Goal: Communication & Community: Answer question/provide support

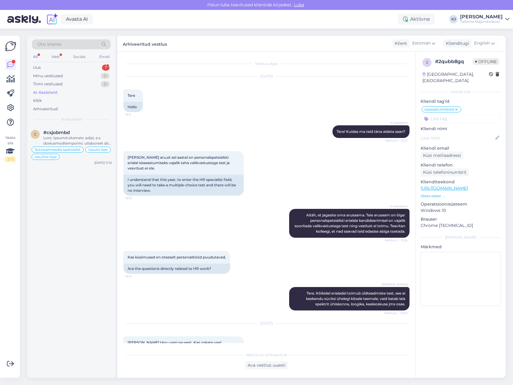
scroll to position [165, 0]
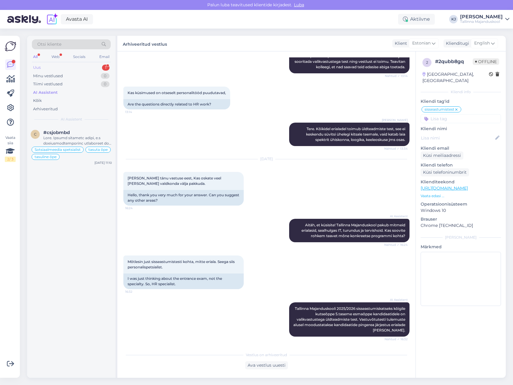
click at [81, 69] on div "Uus 1" at bounding box center [71, 67] width 79 height 8
click at [75, 137] on div "Aitäh!" at bounding box center [77, 137] width 69 height 5
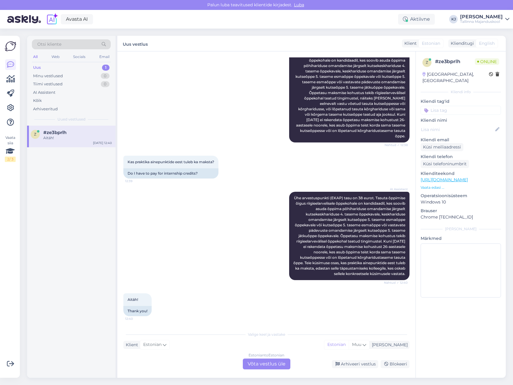
click at [248, 250] on div "AI Assistent Ühe arvestuspunkti (EKAP) tasu on 38 eurot. Tasuta õppimise õigus …" at bounding box center [266, 236] width 286 height 102
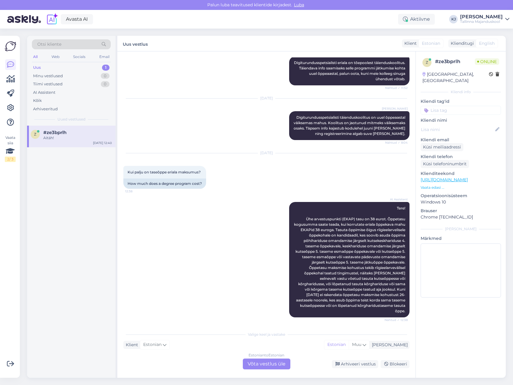
scroll to position [300, 0]
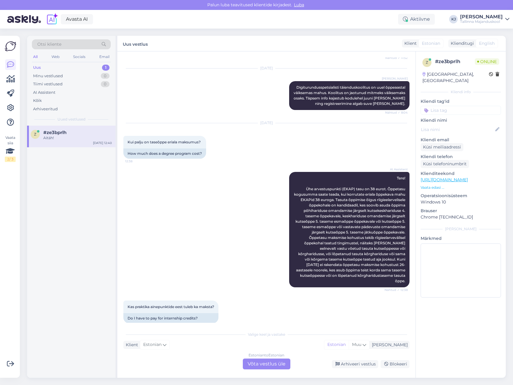
click at [456, 106] on input at bounding box center [461, 110] width 80 height 9
type input "taseme"
click at [450, 123] on div "tasemeõpe" at bounding box center [461, 126] width 26 height 6
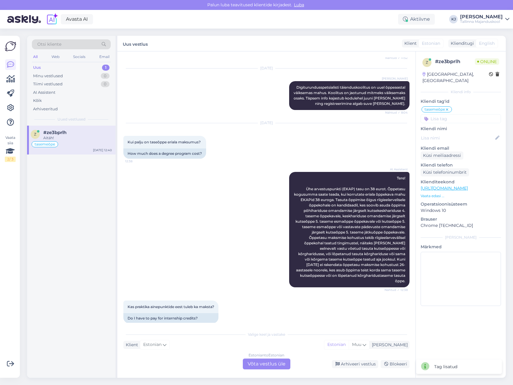
click at [456, 114] on input at bounding box center [461, 118] width 80 height 9
type input "õppetasu"
click at [456, 133] on span "Õppetasu" at bounding box center [449, 135] width 18 height 4
click at [274, 370] on div "Estonian to Estonian Võta vestlus üle" at bounding box center [267, 364] width 48 height 11
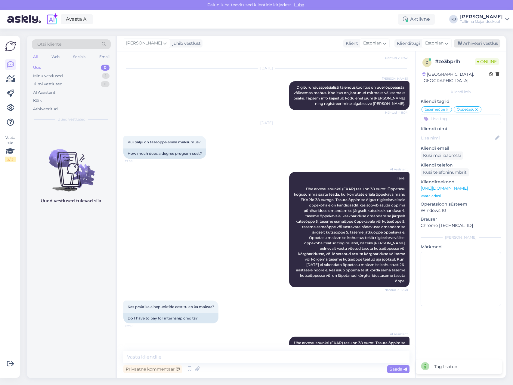
click at [477, 45] on div "Arhiveeri vestlus" at bounding box center [477, 43] width 46 height 8
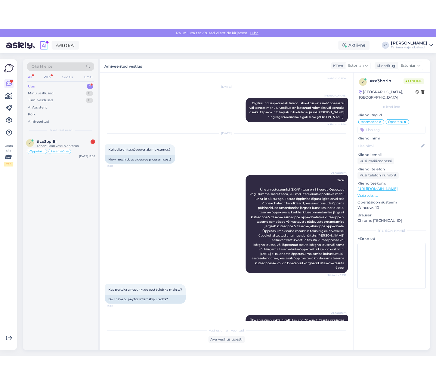
scroll to position [623, 0]
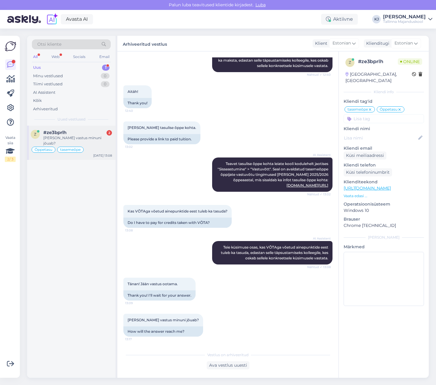
click at [80, 140] on div "[PERSON_NAME] vastus minuni jõuab?" at bounding box center [77, 140] width 69 height 11
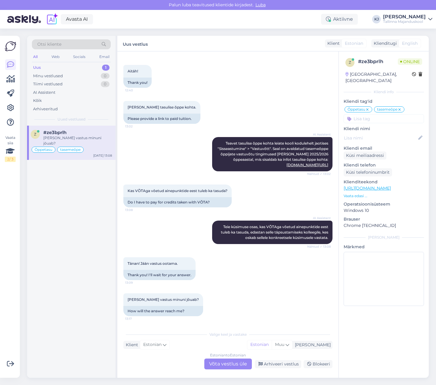
click at [218, 327] on div "Vestlus algas [DATE] Tere! Kas Turunduse õppetoolis on uuest kooliaastast ära k…" at bounding box center [227, 214] width 221 height 327
click at [228, 363] on div "Estonian to Estonian Võta vestlus üle" at bounding box center [228, 364] width 48 height 11
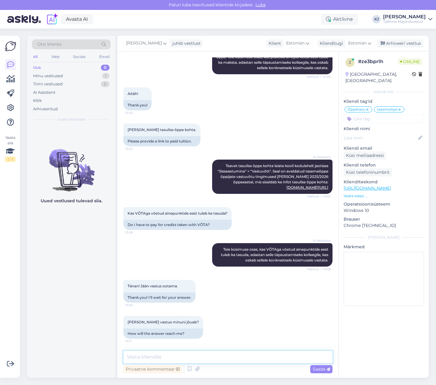
click at [228, 361] on textarea at bounding box center [227, 357] width 209 height 13
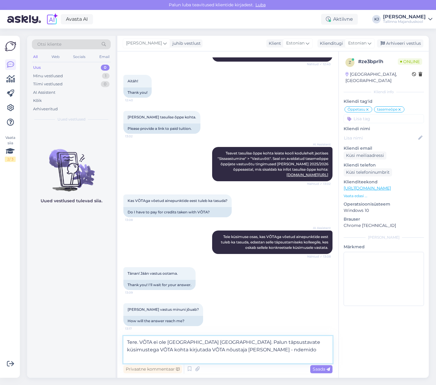
scroll to position [671, 0]
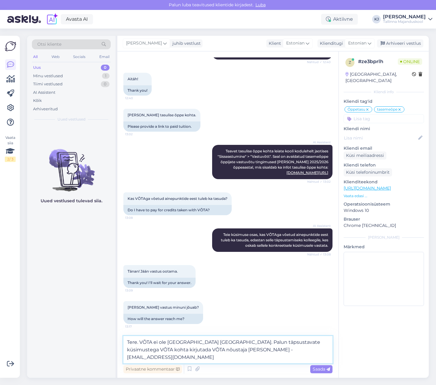
click at [232, 354] on textarea "Tere. VÕTA ei ole [GEOGRAPHIC_DATA] [GEOGRAPHIC_DATA]. Palun täpsustavate küsim…" at bounding box center [227, 349] width 209 height 27
click at [250, 361] on textarea "Tere. VÕTA ei ole [GEOGRAPHIC_DATA] [GEOGRAPHIC_DATA]. Palun täpsustavate küsim…" at bounding box center [227, 349] width 209 height 27
click at [138, 342] on textarea "Tere. VÕTA ei ole [GEOGRAPHIC_DATA] [GEOGRAPHIC_DATA]. Palun täpsustavate küsim…" at bounding box center [227, 349] width 209 height 27
click at [202, 360] on textarea "Tere, VÕTA ei ole [GEOGRAPHIC_DATA] [GEOGRAPHIC_DATA]. Palun täpsustavate küsim…" at bounding box center [227, 349] width 209 height 27
type textarea "Tere, VÕTA ei ole [GEOGRAPHIC_DATA] [GEOGRAPHIC_DATA]. Palun täpsustavate küsim…"
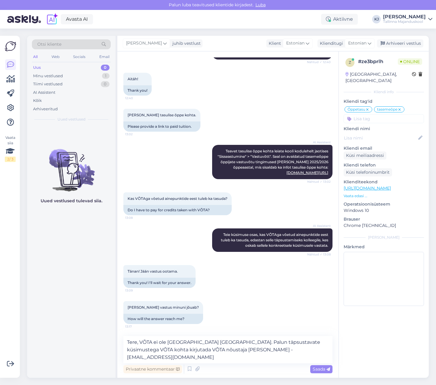
click at [322, 370] on span "Saada" at bounding box center [321, 369] width 17 height 5
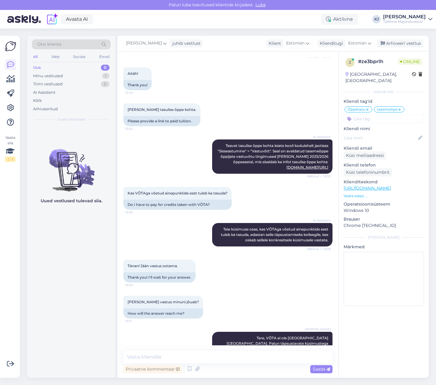
scroll to position [693, 0]
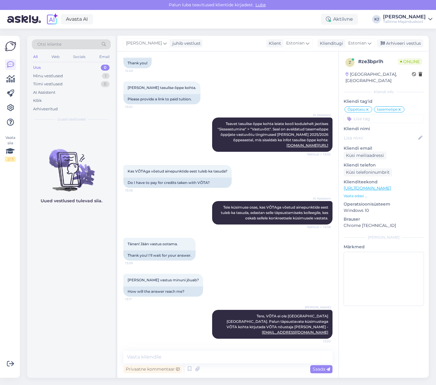
click at [386, 118] on div "z # ze3bprlh Online [GEOGRAPHIC_DATA], [GEOGRAPHIC_DATA] Kliendi info Kliendi t…" at bounding box center [384, 183] width 90 height 264
click at [387, 117] on div "z # ze3bprlh Online [GEOGRAPHIC_DATA], [GEOGRAPHIC_DATA] Kliendi info Kliendi t…" at bounding box center [384, 183] width 90 height 264
click at [387, 114] on input at bounding box center [384, 118] width 80 height 9
type input "VÕTA"
click at [387, 132] on div "VÕTA" at bounding box center [384, 135] width 16 height 6
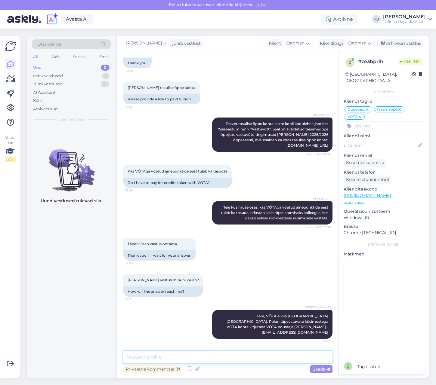
click at [271, 356] on textarea at bounding box center [227, 357] width 209 height 13
click at [398, 39] on div "[PERSON_NAME] juhib vestlust Klient [DEMOGRAPHIC_DATA] Klienditugi [DEMOGRAPHIC…" at bounding box center [272, 44] width 311 height 16
click at [396, 40] on div "Arhiveeri vestlus" at bounding box center [400, 43] width 46 height 8
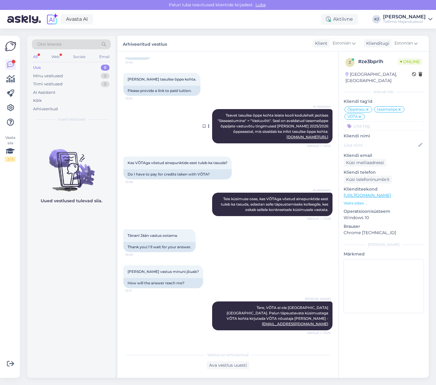
scroll to position [732, 0]
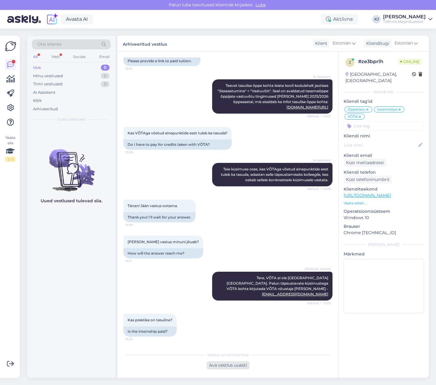
click at [233, 366] on div "Ava vestlus uuesti" at bounding box center [228, 366] width 43 height 8
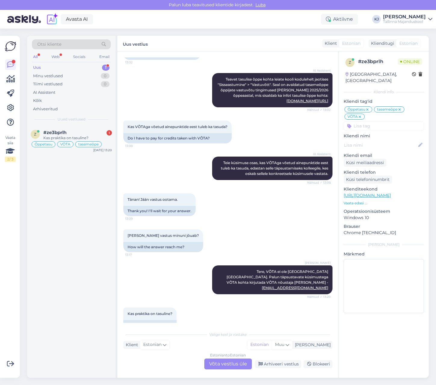
click at [232, 359] on div "Valige [PERSON_NAME] vastake Klient Estonian Mina Estonian Muu Estonian to Esto…" at bounding box center [227, 349] width 209 height 41
click at [232, 363] on div "Estonian to Estonian Võta vestlus üle" at bounding box center [228, 364] width 48 height 11
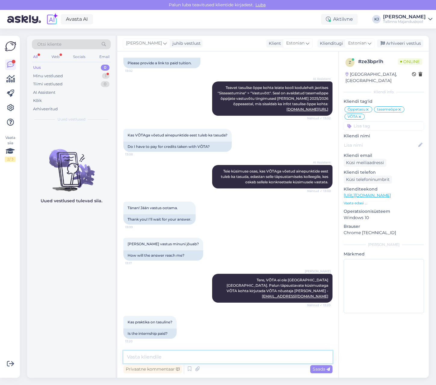
click at [231, 359] on textarea at bounding box center [227, 357] width 209 height 13
type textarea "Kas mõtlete praktika üle kandmist VÕTA-ga?"
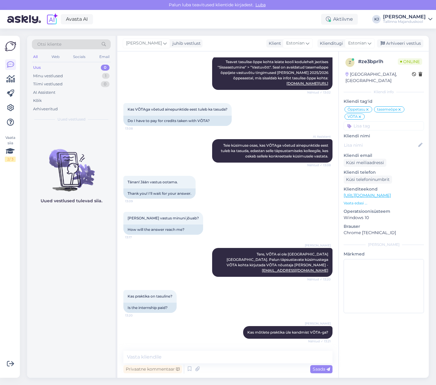
scroll to position [781, 0]
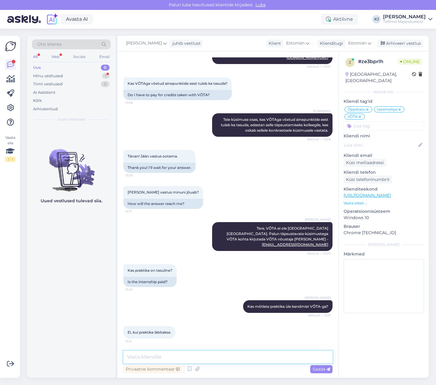
click at [196, 356] on textarea at bounding box center [227, 357] width 209 height 13
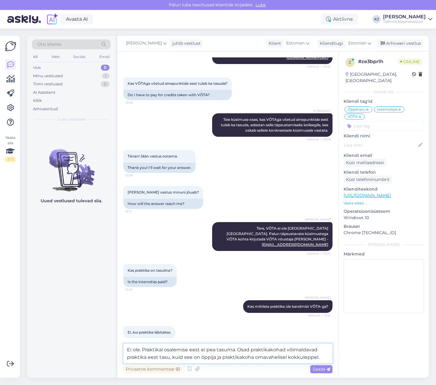
click at [181, 346] on textarea "Ei ole. Praktikal osalemise eest ei pea tasuma. Osad praktikakohad võimaldavad …" at bounding box center [227, 354] width 209 height 20
click at [196, 351] on textarea "Ei ole. Praktikal osalemise eest ei pea tasuma. Osad praktikakohad võimaldavad …" at bounding box center [227, 354] width 209 height 20
click at [246, 350] on textarea "Ei ole. Praktikal osalemise eest ei pea tasuma. Osad praktikakohad võimaldavad …" at bounding box center [227, 354] width 209 height 20
click at [148, 358] on textarea "Ei ole. Praktikal osalemise eest ei pea tasuma. Osad praktikakohad võimaldavad …" at bounding box center [227, 354] width 209 height 20
click at [160, 358] on textarea "Ei ole. Praktikal osalemise eest ei pea tasuma. Osad praktikakohad võimaldavad …" at bounding box center [227, 354] width 209 height 20
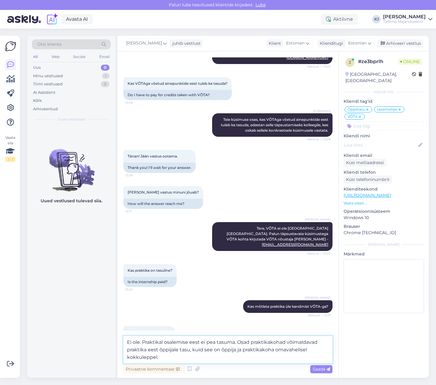
click at [237, 358] on textarea "Ei ole. Praktikal osalemise eest ei pea tasuma. Osad praktikakohad võimaldavad …" at bounding box center [227, 349] width 209 height 27
click at [220, 351] on textarea "Ei ole. Praktikal osalemise eest ei pea tasuma. Osad praktikakohad võimaldavad …" at bounding box center [227, 349] width 209 height 27
click at [247, 358] on textarea "Ei ole. Praktikal osalemise eest ei pea tasuma. Osad praktikakohad võimaldavad …" at bounding box center [227, 349] width 209 height 27
type textarea "Ei ole. Praktikal osalemise eest ei pea tasuma. Osad praktikakohad võimaldavad …"
click at [315, 369] on span "Saada" at bounding box center [321, 369] width 17 height 5
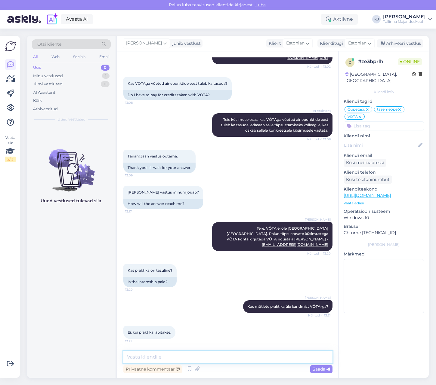
scroll to position [823, 0]
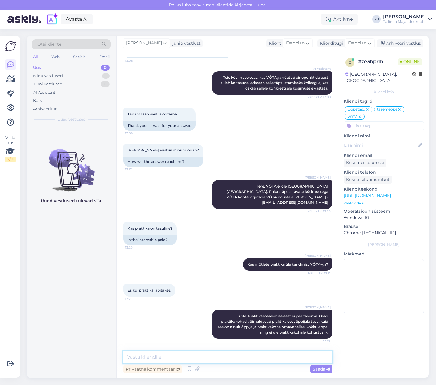
click at [308, 360] on textarea at bounding box center [227, 357] width 209 height 13
click at [395, 122] on input at bounding box center [384, 126] width 80 height 9
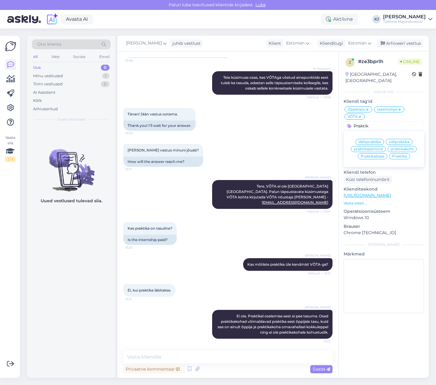
type input "Praktika"
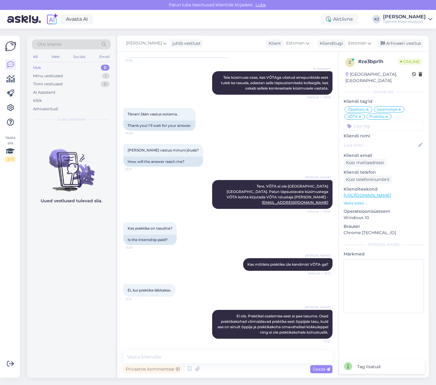
click at [273, 367] on div "Privaatne kommentaar Saada" at bounding box center [227, 369] width 209 height 11
click at [277, 360] on textarea at bounding box center [227, 357] width 209 height 13
click at [398, 42] on div "Arhiveeri vestlus" at bounding box center [400, 43] width 46 height 8
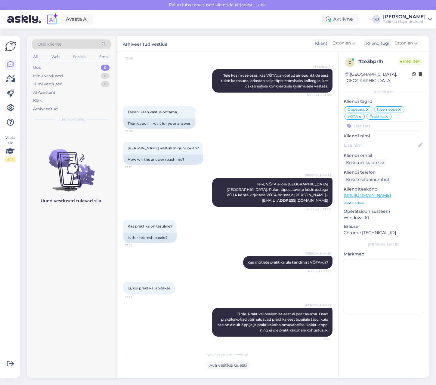
drag, startPoint x: 204, startPoint y: 257, endPoint x: 207, endPoint y: 256, distance: 3.7
click at [203, 257] on div "[PERSON_NAME] mõtlete praktika üle kandmist VÕTA-ga? Nähtud ✓ 13:21" at bounding box center [227, 263] width 209 height 26
